Goal: Find specific page/section: Find specific page/section

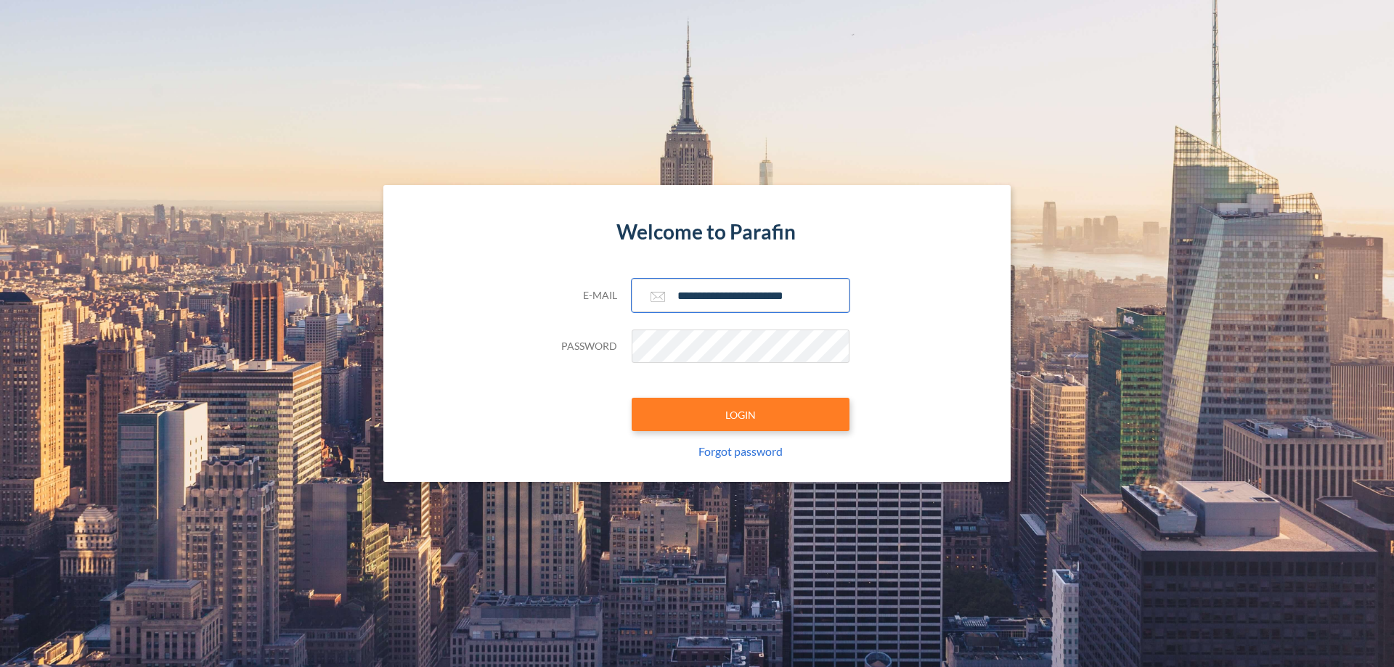
type input "**********"
click at [741, 415] on button "LOGIN" at bounding box center [741, 414] width 218 height 33
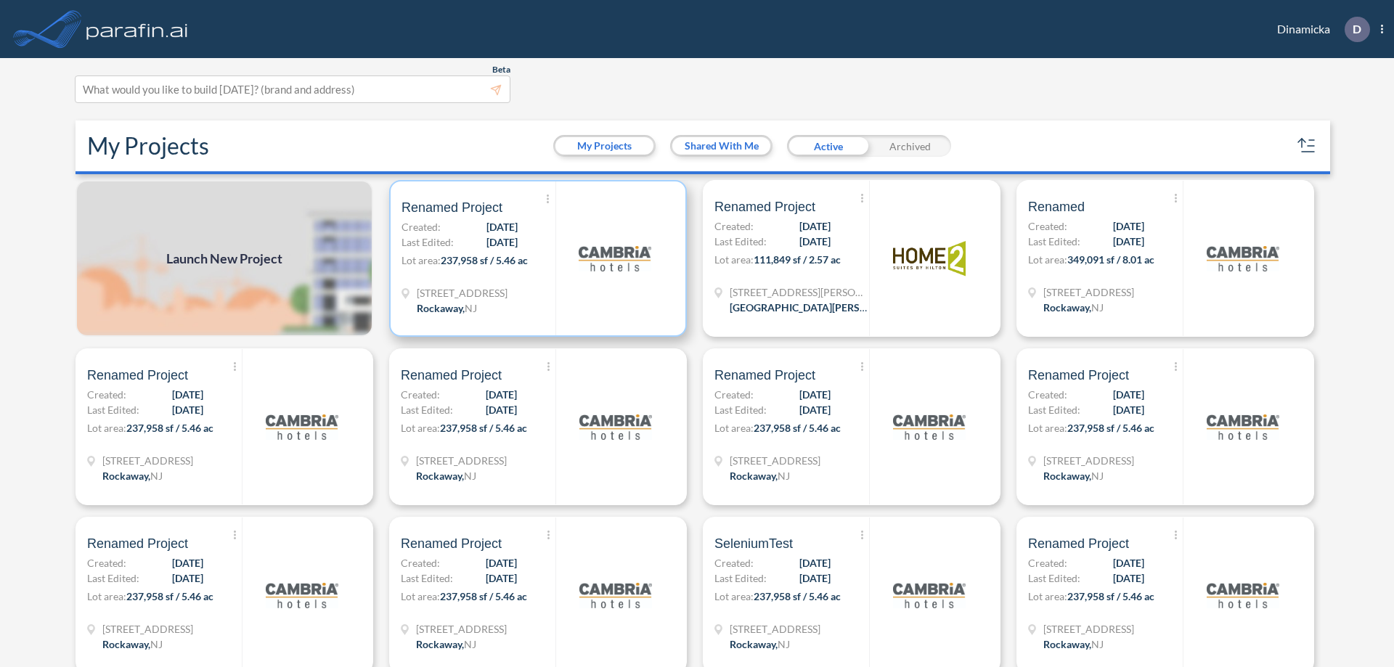
scroll to position [4, 0]
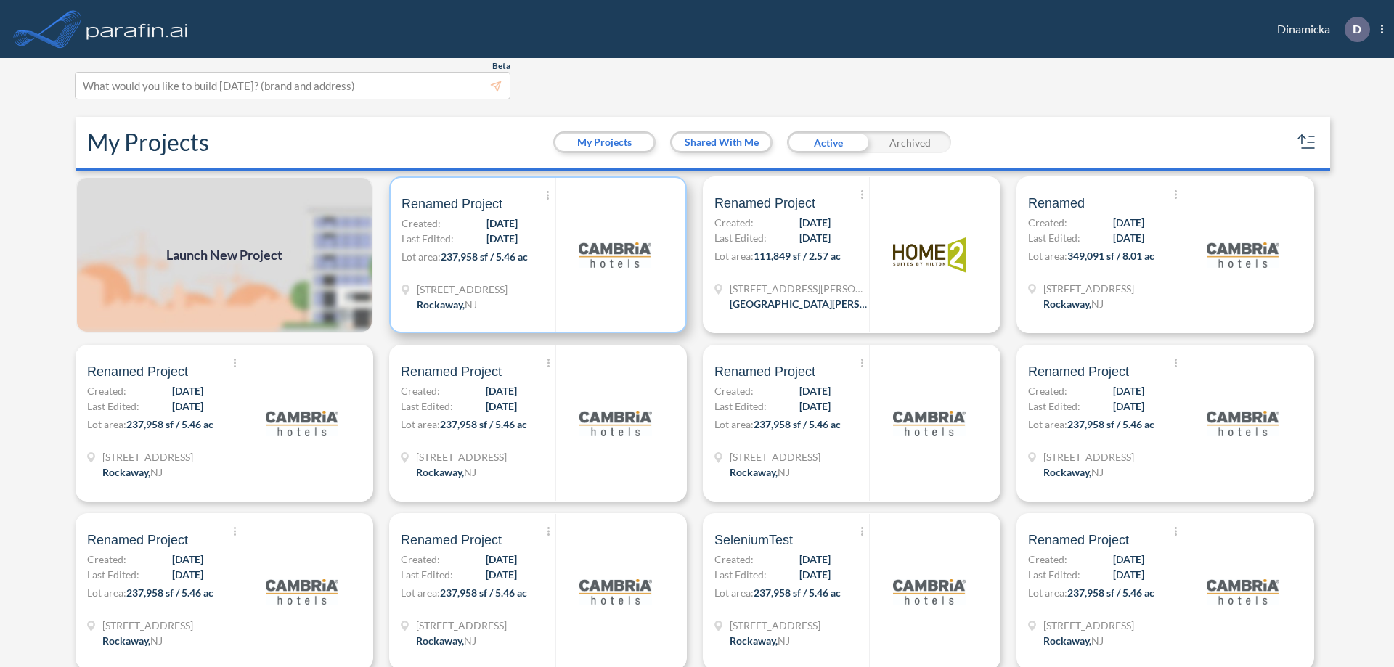
click at [535, 255] on p "Lot area: 237,958 sf / 5.46 ac" at bounding box center [479, 259] width 154 height 21
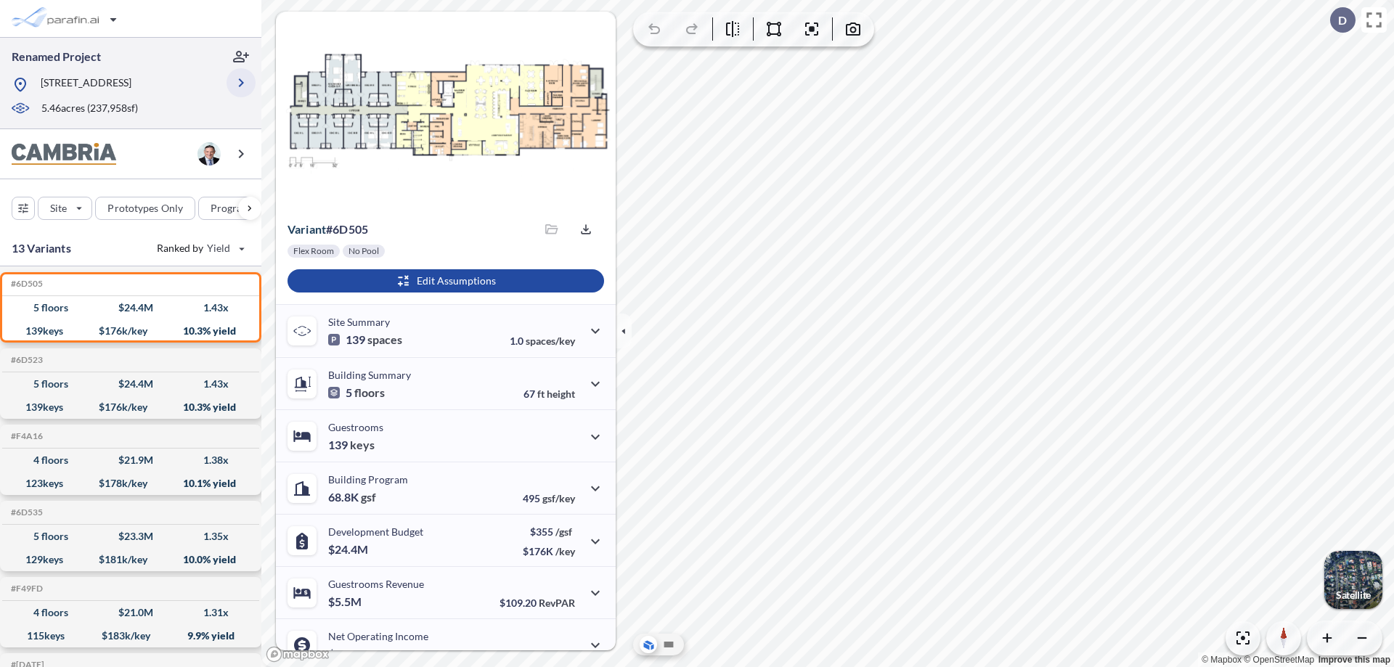
click at [241, 83] on icon "button" at bounding box center [240, 82] width 17 height 17
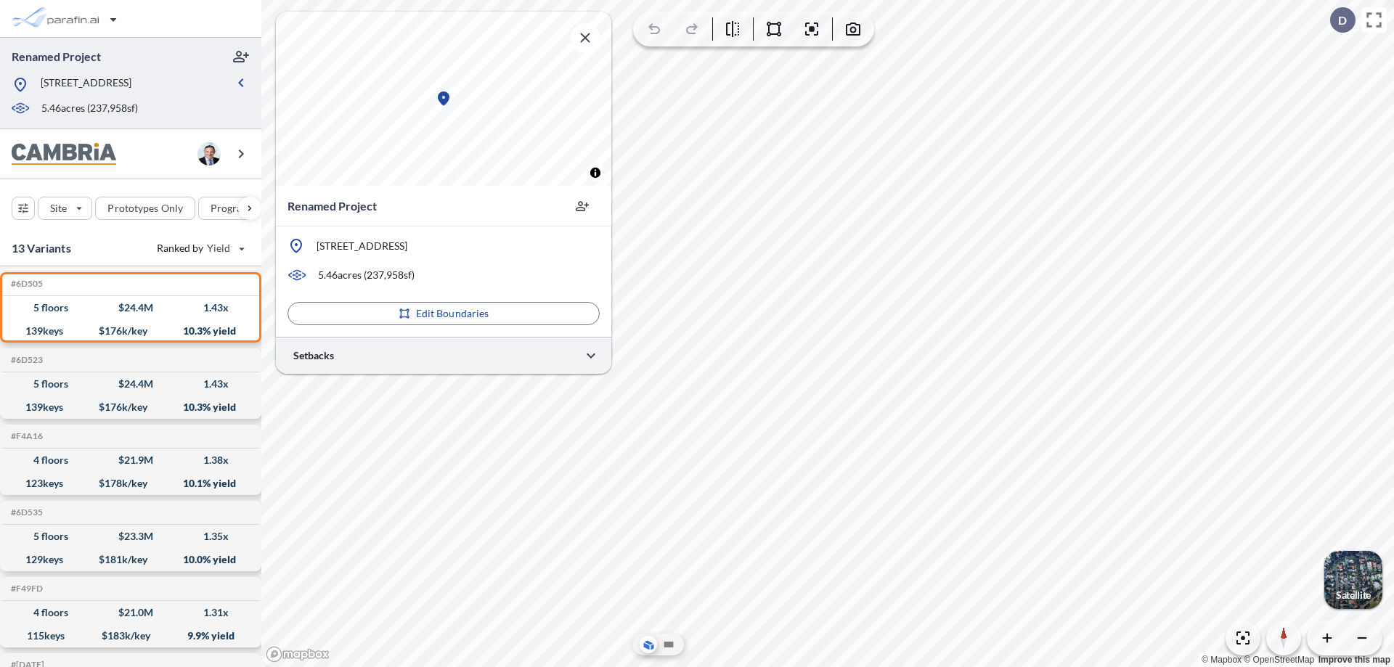
click at [444, 355] on div at bounding box center [444, 355] width 336 height 37
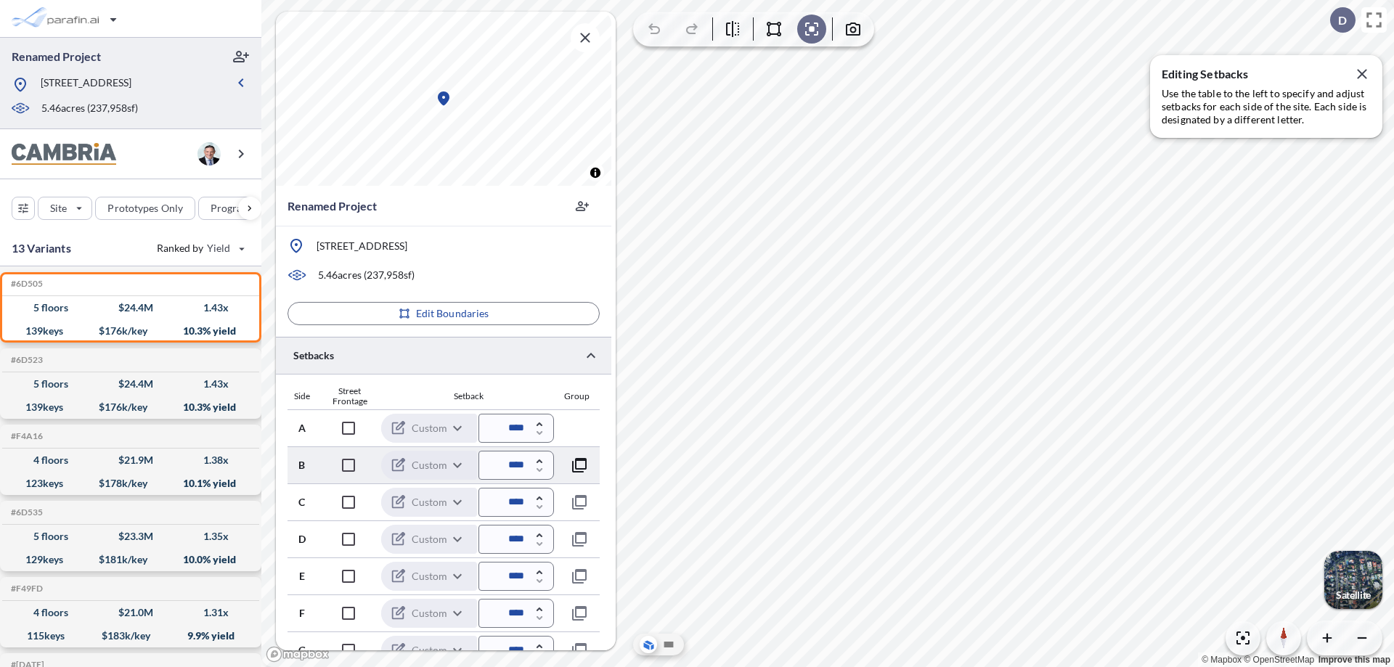
scroll to position [352, 0]
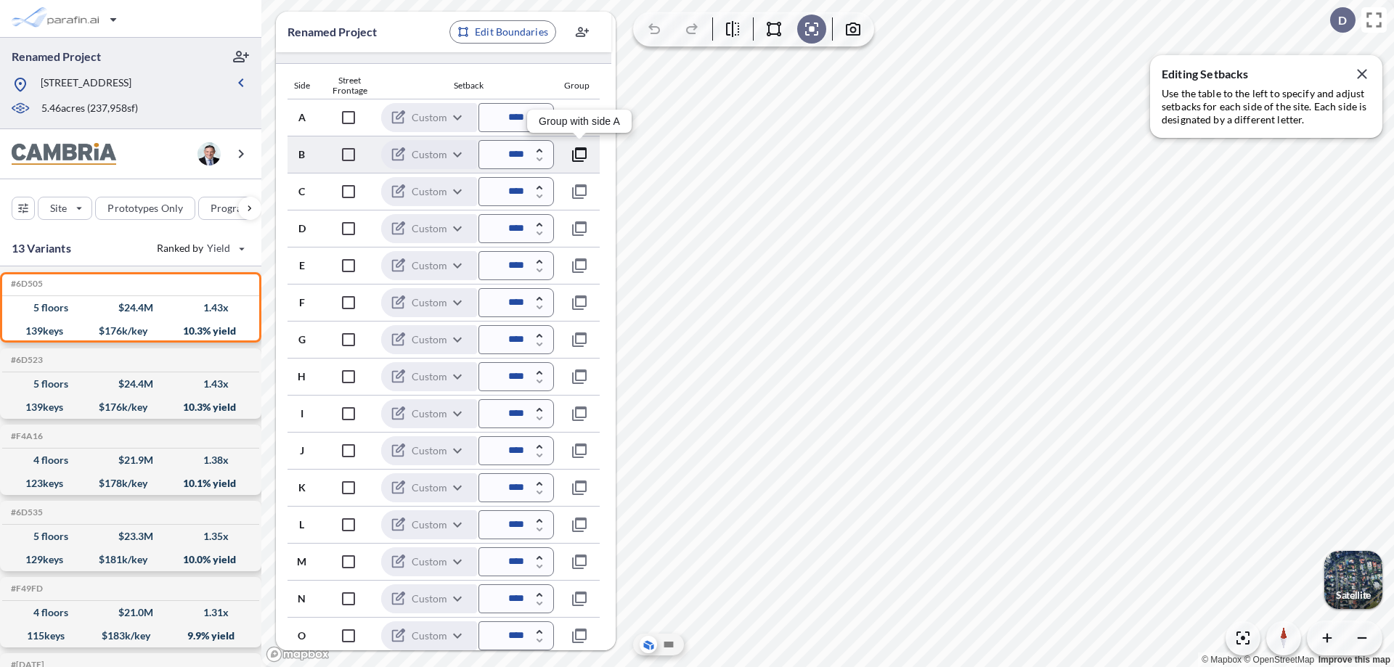
click at [580, 154] on icon "button" at bounding box center [579, 154] width 17 height 17
